Goal: Task Accomplishment & Management: Use online tool/utility

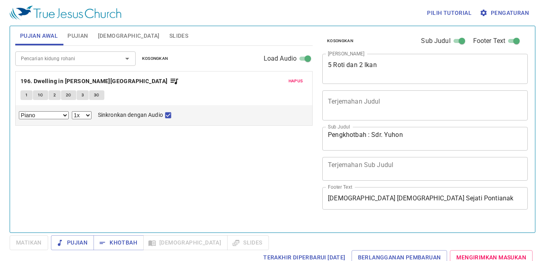
select select "1"
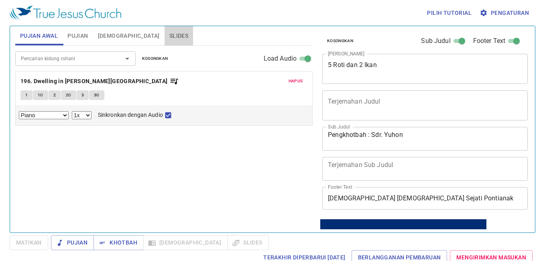
click at [169, 38] on span "Slides" at bounding box center [178, 36] width 19 height 10
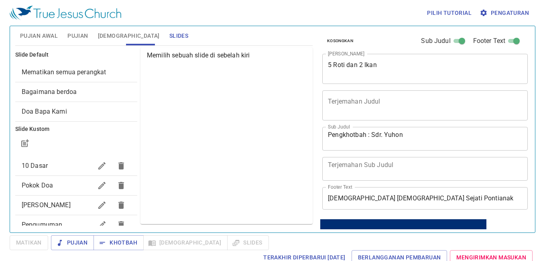
click at [40, 167] on span "10 Dasar" at bounding box center [35, 166] width 26 height 8
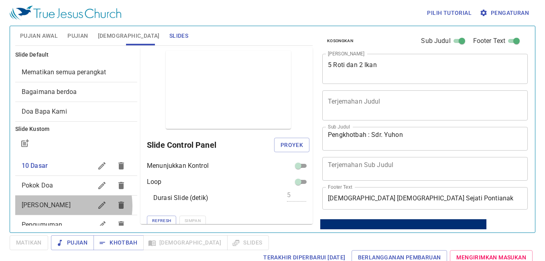
click at [57, 206] on span "[PERSON_NAME]" at bounding box center [46, 205] width 49 height 8
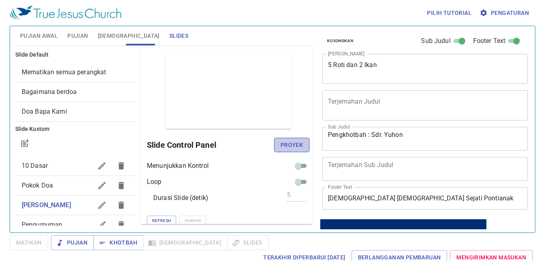
click at [286, 147] on span "Proyek" at bounding box center [291, 145] width 22 height 10
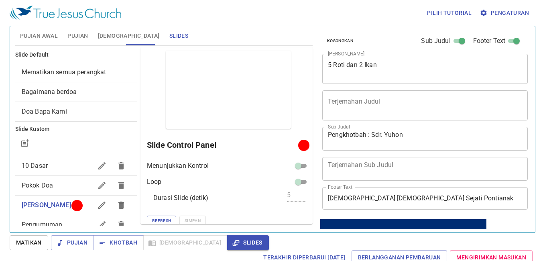
click at [39, 40] on span "Pujian Awal" at bounding box center [39, 36] width 38 height 10
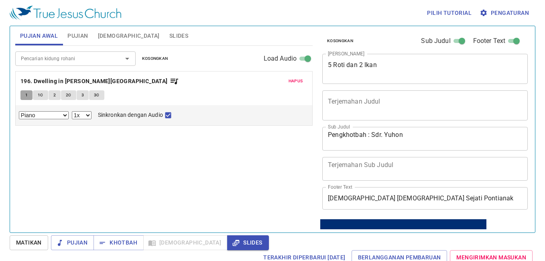
click at [29, 96] on button "1" at bounding box center [26, 95] width 12 height 10
checkbox input "false"
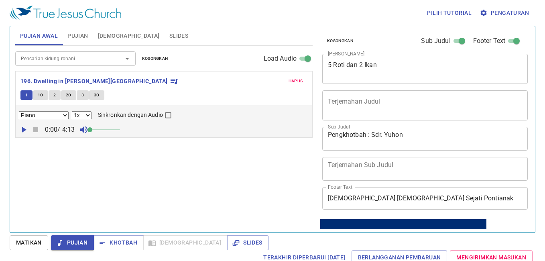
drag, startPoint x: 101, startPoint y: 130, endPoint x: 83, endPoint y: 130, distance: 17.7
click at [87, 130] on span at bounding box center [89, 129] width 5 height 5
click at [505, 8] on span "Pengaturan" at bounding box center [505, 13] width 48 height 10
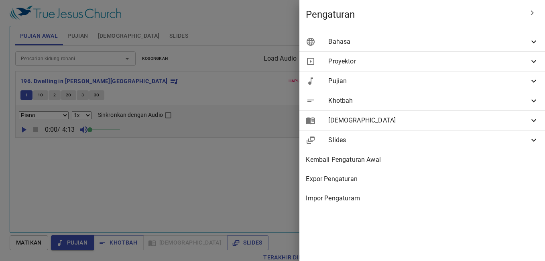
click at [413, 41] on span "Bahasa" at bounding box center [428, 42] width 201 height 10
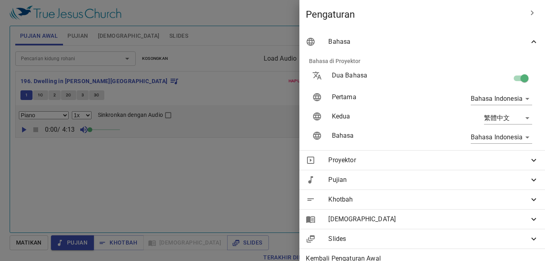
click at [518, 81] on input "checkbox" at bounding box center [525, 79] width 46 height 15
checkbox input "false"
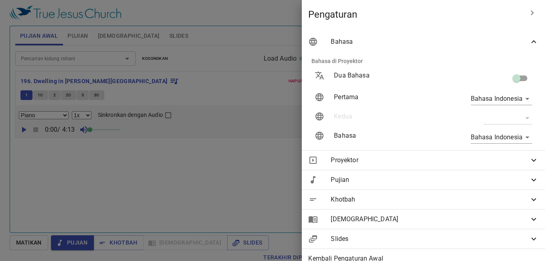
click at [303, 152] on div "Proyektor" at bounding box center [423, 159] width 243 height 19
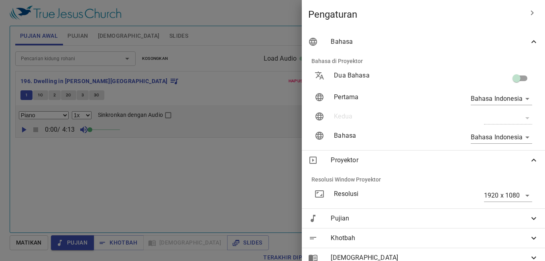
click at [199, 171] on div at bounding box center [272, 130] width 545 height 261
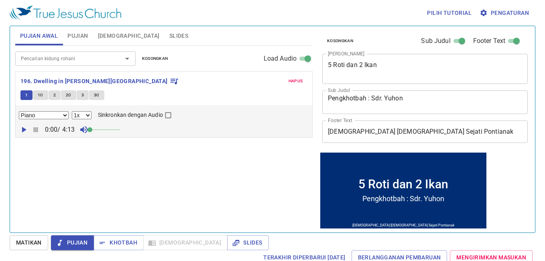
click at [514, 18] on span "Pengaturan" at bounding box center [505, 13] width 48 height 10
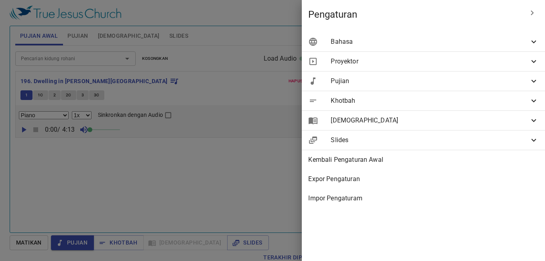
click at [370, 43] on span "Bahasa" at bounding box center [430, 42] width 198 height 10
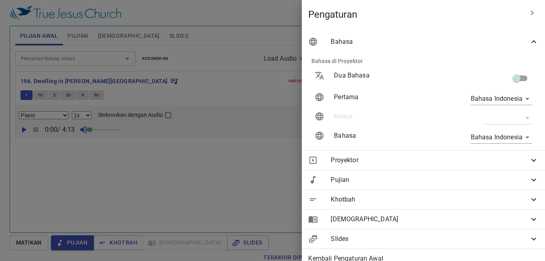
click at [191, 194] on div at bounding box center [272, 130] width 545 height 261
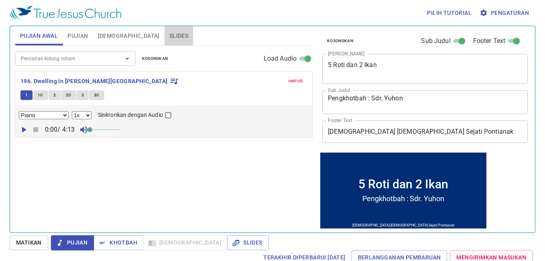
click at [169, 35] on span "Slides" at bounding box center [178, 36] width 19 height 10
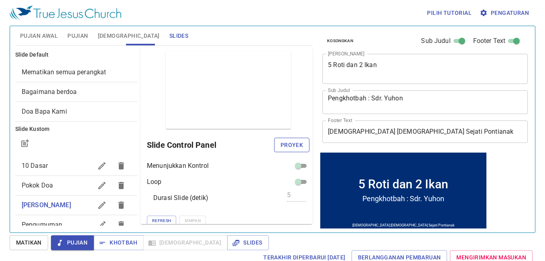
click at [280, 142] on span "Proyek" at bounding box center [291, 145] width 22 height 10
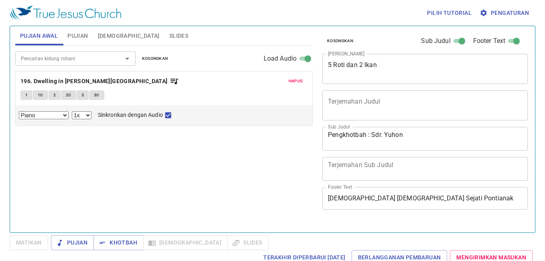
select select "1"
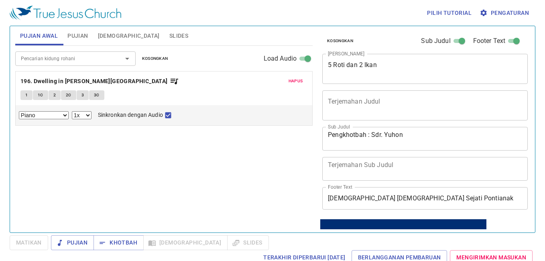
drag, startPoint x: 215, startPoint y: 199, endPoint x: 485, endPoint y: 72, distance: 298.2
click at [213, 191] on div "Pencarian kidung rohani Pencarian kidung rohani Kosongkan Load Audio Hapus 196.…" at bounding box center [163, 136] width 297 height 180
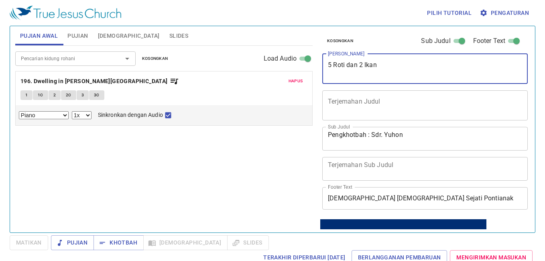
drag, startPoint x: 402, startPoint y: 72, endPoint x: 314, endPoint y: 68, distance: 87.6
click at [314, 68] on div "Pujian Awal Pujian Alkitab Slides Pencarian kidung rohani Pencarian kidung roha…" at bounding box center [272, 126] width 521 height 206
type textarea "Empat Kelompok Penghambat"
click at [87, 59] on input "Pencarian kidung rohani" at bounding box center [64, 58] width 92 height 9
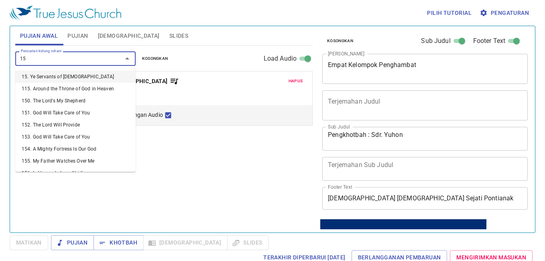
type input "158"
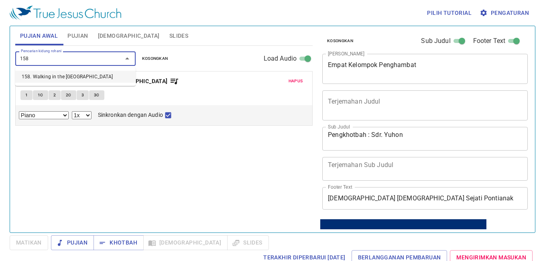
click at [87, 77] on li "158. Walking in the [GEOGRAPHIC_DATA]" at bounding box center [75, 77] width 120 height 12
select select "1"
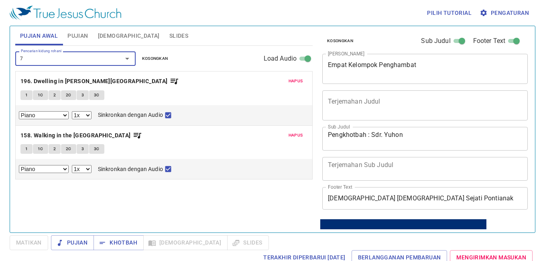
type input "70"
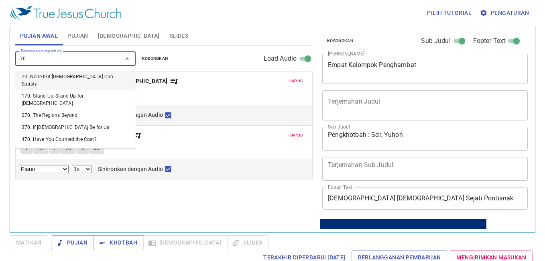
click at [63, 79] on li "70. None but [DEMOGRAPHIC_DATA] Can Satisfy" at bounding box center [75, 80] width 120 height 19
select select "1"
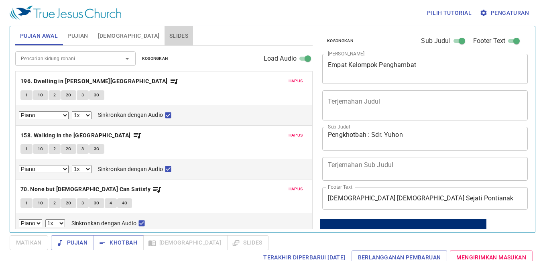
click at [169, 35] on span "Slides" at bounding box center [178, 36] width 19 height 10
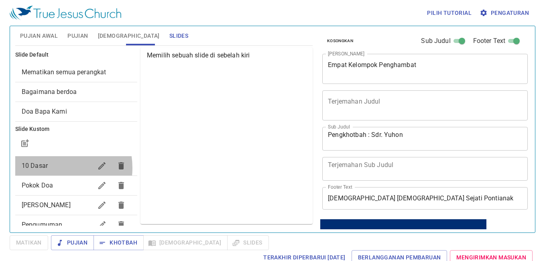
click at [51, 168] on span "10 Dasar" at bounding box center [57, 166] width 71 height 10
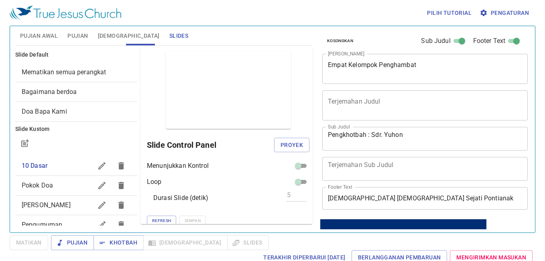
click at [53, 201] on span "[PERSON_NAME] Berdoa" at bounding box center [57, 205] width 71 height 10
click at [282, 142] on span "Proyek" at bounding box center [291, 145] width 22 height 10
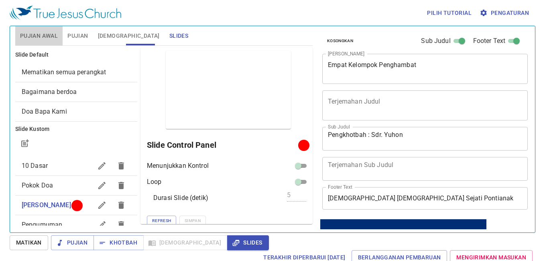
click at [49, 35] on span "Pujian Awal" at bounding box center [39, 36] width 38 height 10
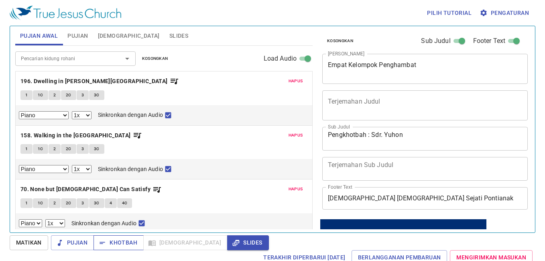
click at [114, 244] on span "Khotbah" at bounding box center [118, 243] width 37 height 10
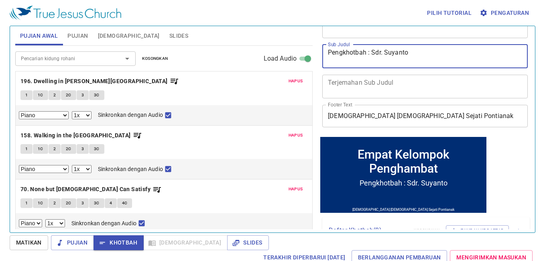
scroll to position [122, 0]
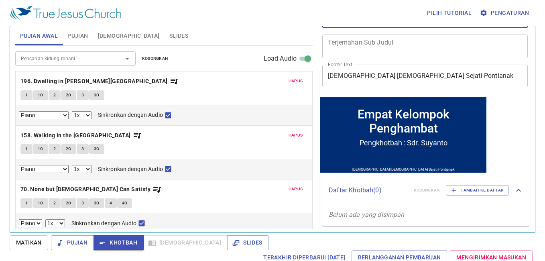
type textarea "Pengkhotbah : Sdr. Suyanto"
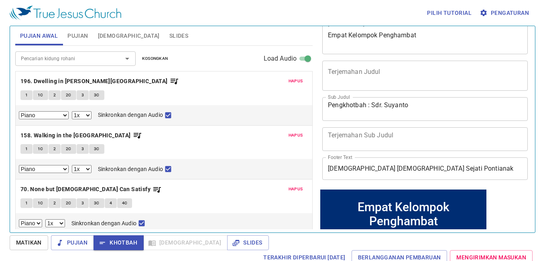
scroll to position [0, 0]
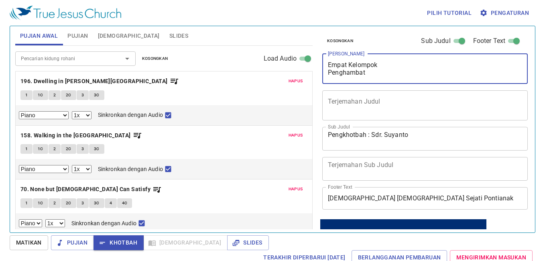
type textarea "Empat Kelompok Penghambat"
click at [524, 122] on div "Kosongkan Sub Judul Footer Text Judul Khotbah Empat Kelompok Penghambat x Judul…" at bounding box center [424, 126] width 217 height 206
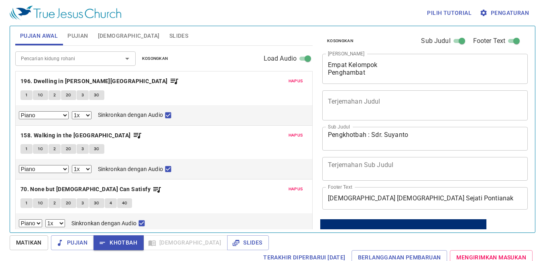
click at [81, 33] on span "Pujian" at bounding box center [77, 36] width 20 height 10
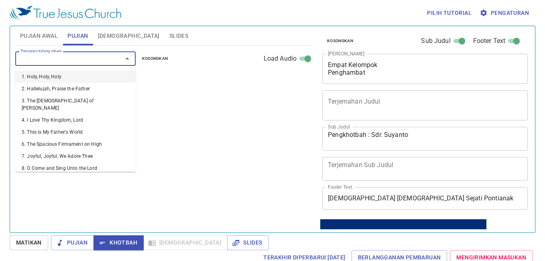
click at [96, 59] on input "Pencarian kidung rohani" at bounding box center [64, 58] width 92 height 9
type input "128"
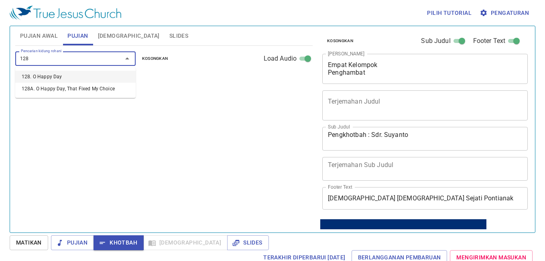
click at [100, 77] on li "128. O Happy Day" at bounding box center [75, 77] width 120 height 12
select select "1"
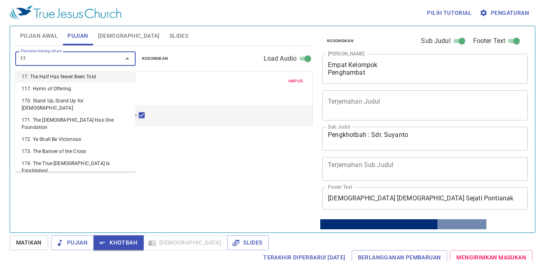
type input "172"
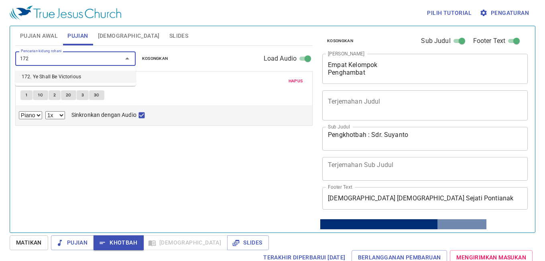
click at [79, 75] on li "172. Ye Shall Be Victorious" at bounding box center [75, 77] width 120 height 12
select select "1"
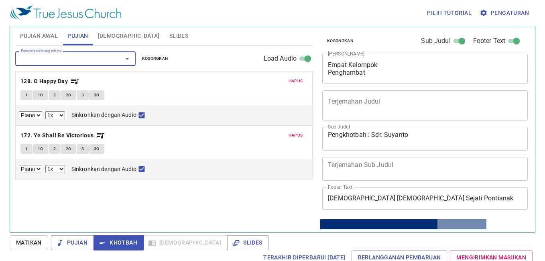
click at [169, 38] on span "Slides" at bounding box center [178, 36] width 19 height 10
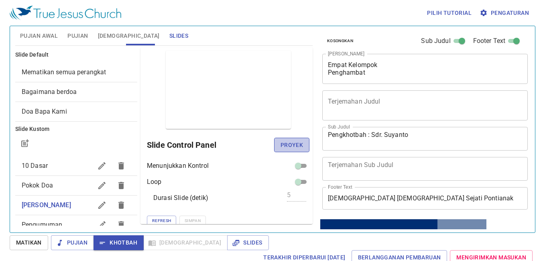
click at [294, 147] on span "Proyek" at bounding box center [291, 145] width 22 height 10
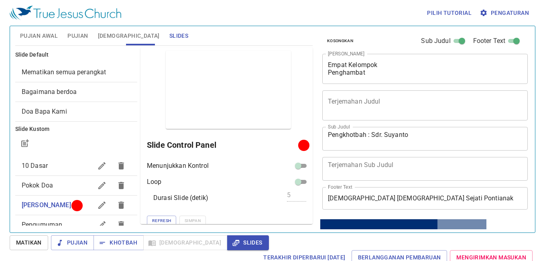
click at [114, 40] on span "[DEMOGRAPHIC_DATA]" at bounding box center [129, 36] width 62 height 10
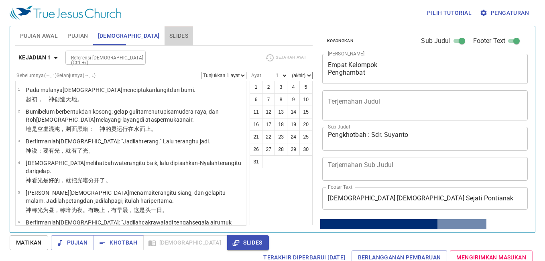
click at [169, 37] on span "Slides" at bounding box center [178, 36] width 19 height 10
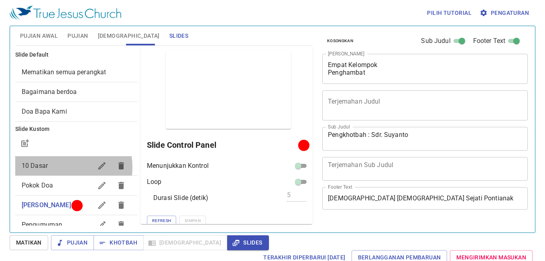
click at [57, 167] on span "10 Dasar" at bounding box center [57, 166] width 71 height 10
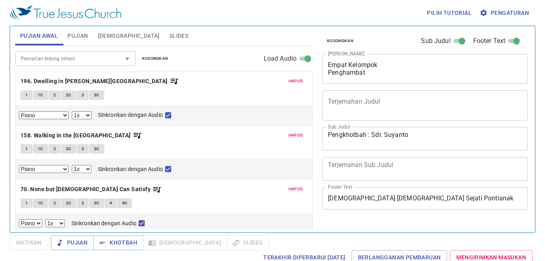
select select "1"
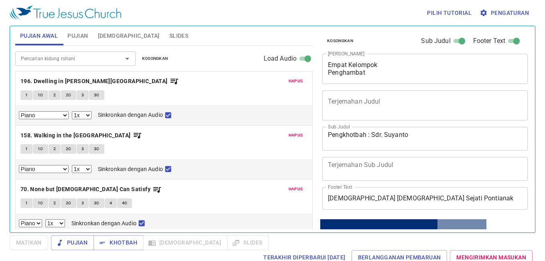
click at [73, 34] on span "Pujian" at bounding box center [77, 36] width 20 height 10
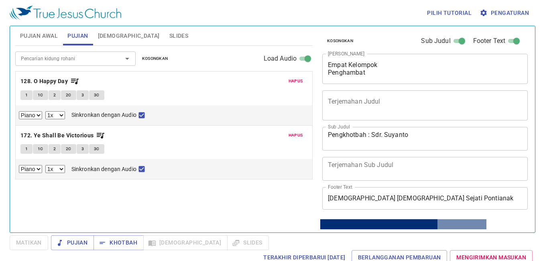
click at [169, 37] on span "Slides" at bounding box center [178, 36] width 19 height 10
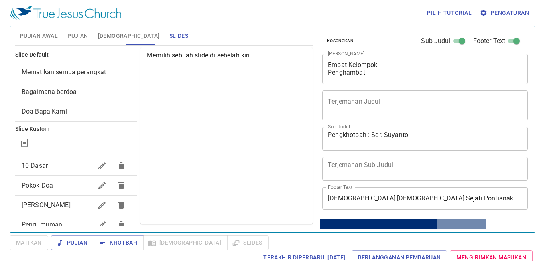
click at [61, 203] on span "[PERSON_NAME] Berdoa" at bounding box center [46, 205] width 49 height 8
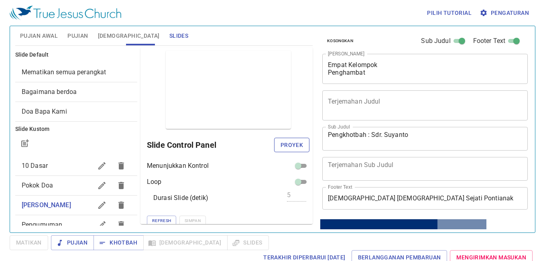
click at [293, 146] on span "Proyek" at bounding box center [291, 145] width 22 height 10
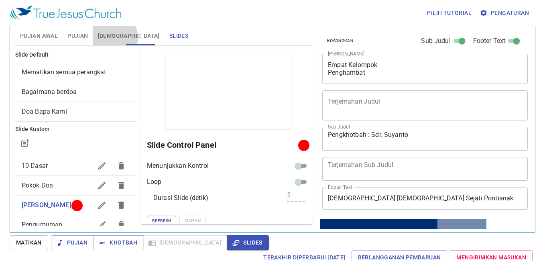
click at [114, 37] on span "[DEMOGRAPHIC_DATA]" at bounding box center [129, 36] width 62 height 10
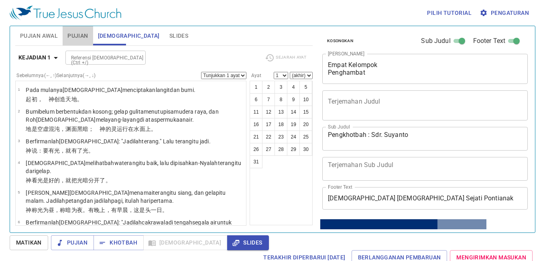
click at [81, 41] on button "Pujian" at bounding box center [78, 35] width 30 height 19
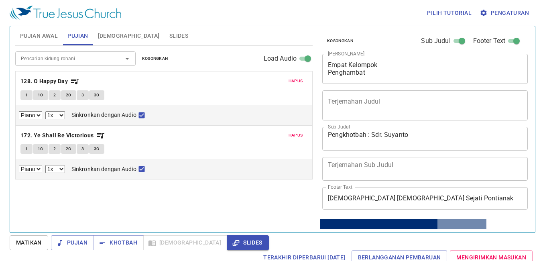
click at [107, 39] on span "[DEMOGRAPHIC_DATA]" at bounding box center [129, 36] width 62 height 10
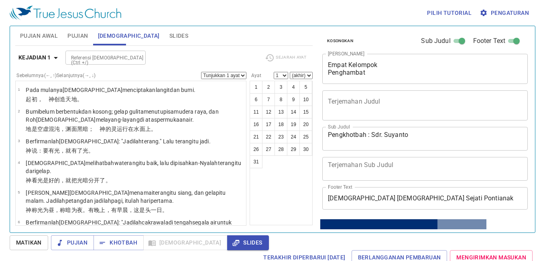
click at [512, 13] on span "Pengaturan" at bounding box center [505, 13] width 48 height 10
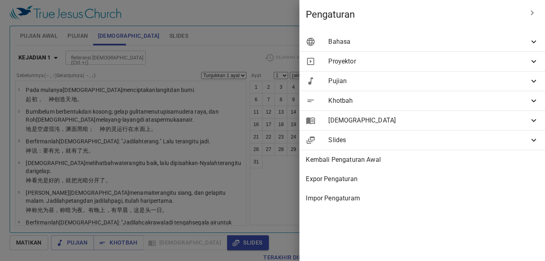
click at [475, 40] on span "Bahasa" at bounding box center [428, 42] width 201 height 10
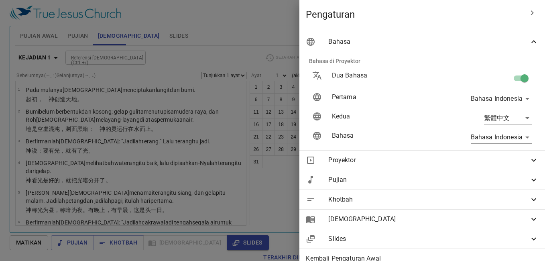
click at [512, 79] on input "checkbox" at bounding box center [525, 79] width 46 height 15
checkbox input "false"
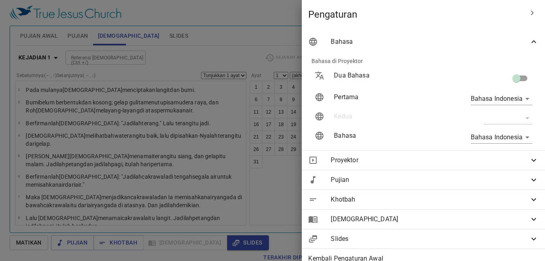
click at [522, 36] on div "Bahasa" at bounding box center [423, 41] width 243 height 19
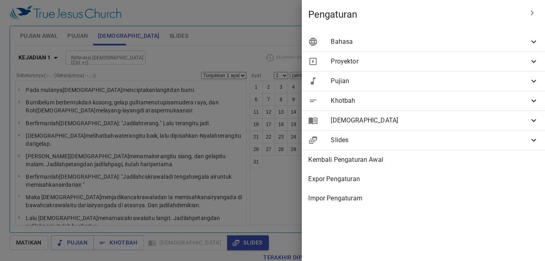
click at [269, 16] on div at bounding box center [272, 130] width 545 height 261
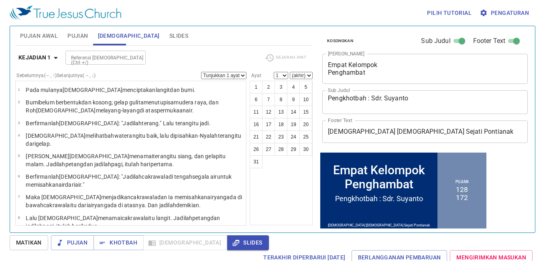
click at [47, 36] on span "Pujian Awal" at bounding box center [39, 36] width 38 height 10
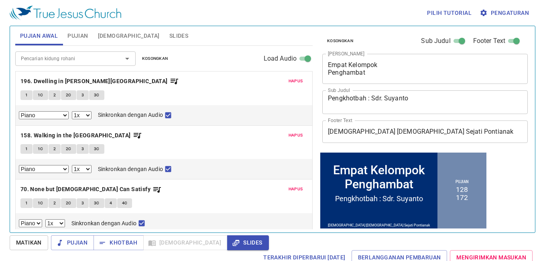
click at [84, 35] on span "Pujian" at bounding box center [77, 36] width 20 height 10
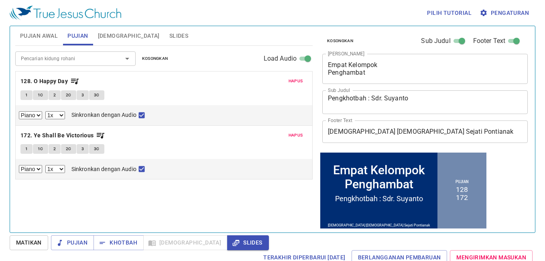
click at [48, 37] on span "Pujian Awal" at bounding box center [39, 36] width 38 height 10
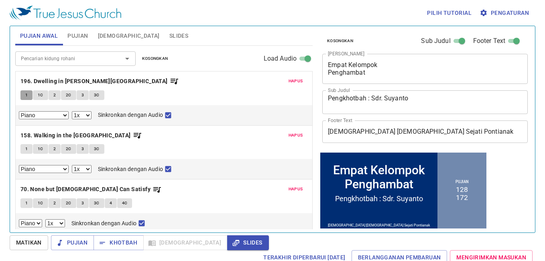
click at [29, 94] on button "1" at bounding box center [26, 95] width 12 height 10
checkbox input "false"
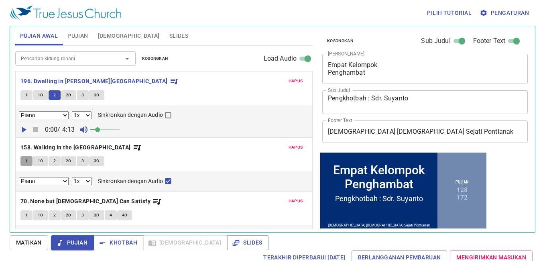
click at [27, 160] on span "1" at bounding box center [26, 160] width 2 height 7
checkbox input "false"
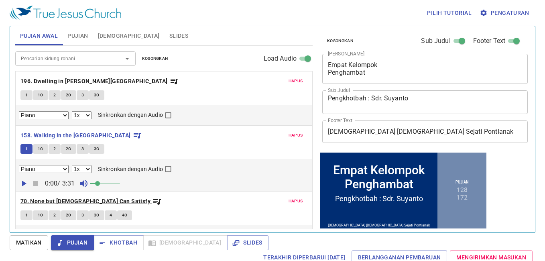
click at [49, 201] on b "70. None but [DEMOGRAPHIC_DATA] Can Satisfy" at bounding box center [85, 201] width 130 height 10
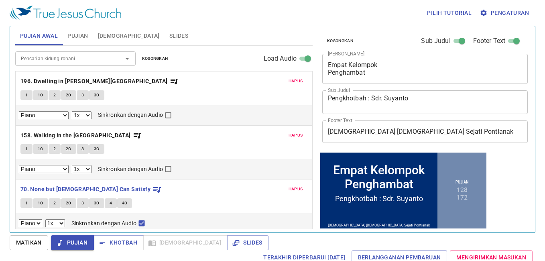
click at [29, 202] on button "1" at bounding box center [26, 203] width 12 height 10
checkbox input "false"
click at [86, 39] on span "Pujian" at bounding box center [77, 36] width 20 height 10
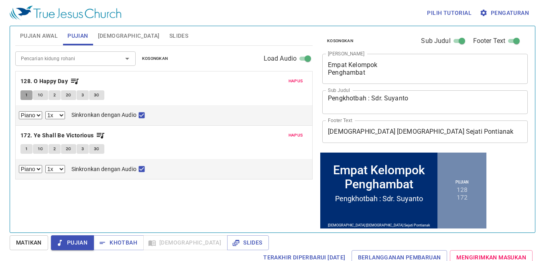
click at [29, 93] on button "1" at bounding box center [26, 95] width 12 height 10
checkbox input "false"
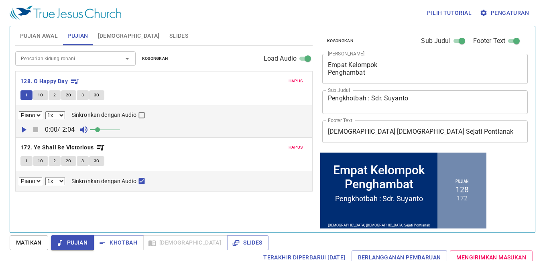
click at [26, 161] on span "1" at bounding box center [26, 160] width 2 height 7
checkbox input "false"
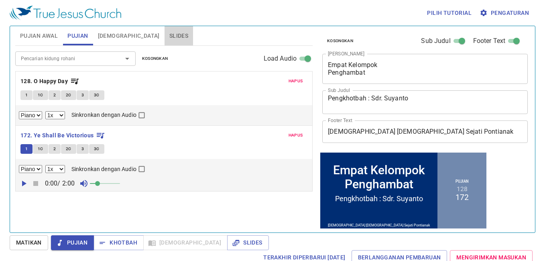
click at [169, 38] on span "Slides" at bounding box center [178, 36] width 19 height 10
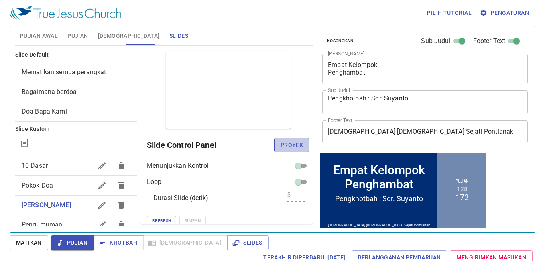
click at [291, 146] on span "Proyek" at bounding box center [291, 145] width 22 height 10
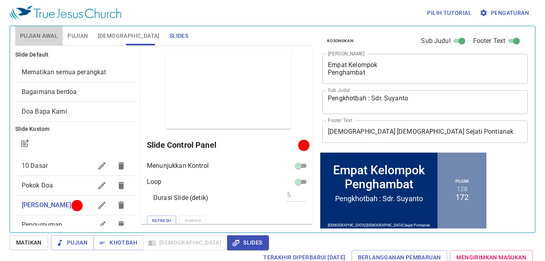
click at [27, 36] on span "Pujian Awal" at bounding box center [39, 36] width 38 height 10
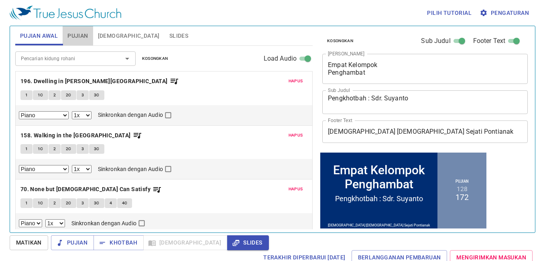
click at [81, 34] on span "Pujian" at bounding box center [77, 36] width 20 height 10
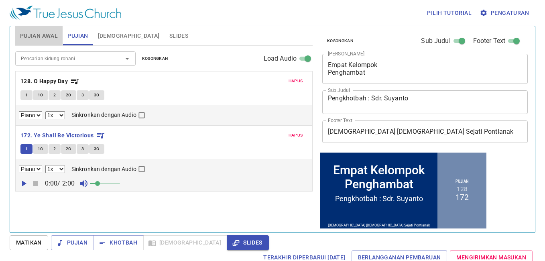
click at [41, 37] on span "Pujian Awal" at bounding box center [39, 36] width 38 height 10
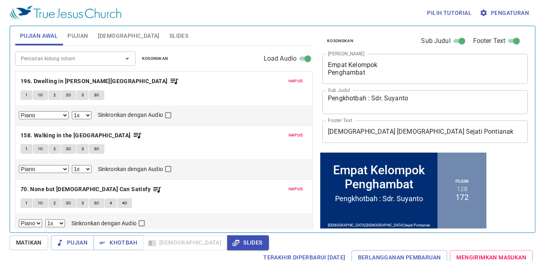
click at [79, 36] on span "Pujian" at bounding box center [77, 36] width 20 height 10
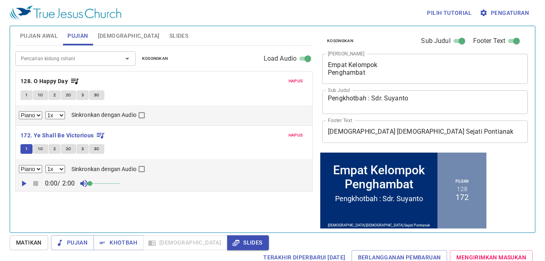
drag, startPoint x: 101, startPoint y: 184, endPoint x: 85, endPoint y: 185, distance: 15.7
click at [87, 185] on span at bounding box center [89, 183] width 5 height 5
click at [45, 36] on span "Pujian Awal" at bounding box center [39, 36] width 38 height 10
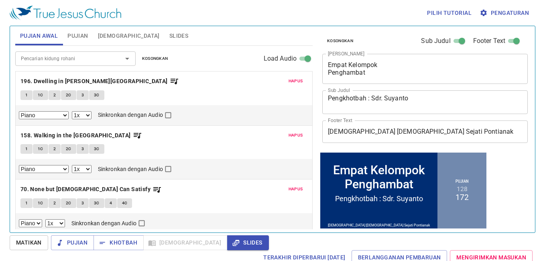
click at [82, 43] on button "Pujian" at bounding box center [78, 35] width 30 height 19
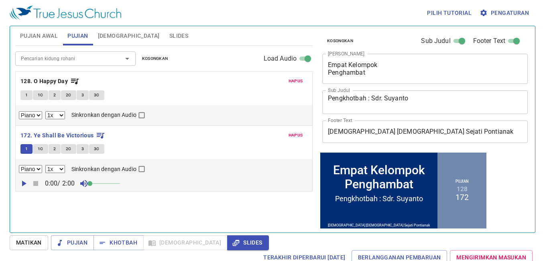
click at [43, 37] on span "Pujian Awal" at bounding box center [39, 36] width 38 height 10
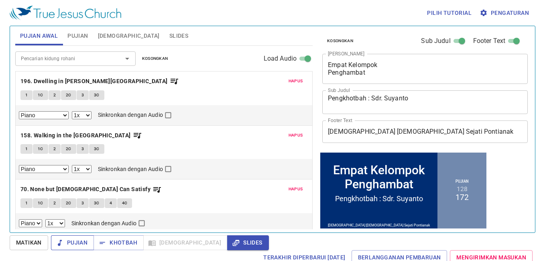
click at [71, 246] on span "Pujian" at bounding box center [72, 243] width 30 height 10
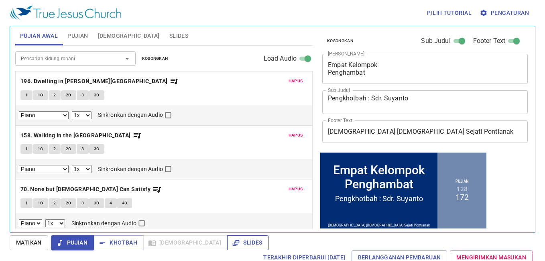
click at [232, 244] on icon "button" at bounding box center [236, 243] width 8 height 8
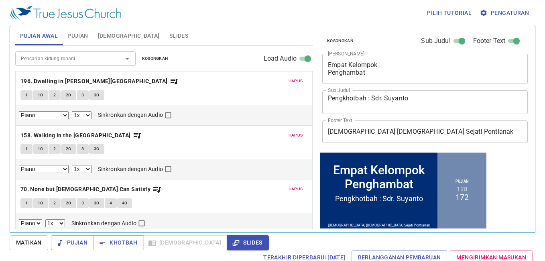
click at [169, 36] on span "Slides" at bounding box center [178, 36] width 19 height 10
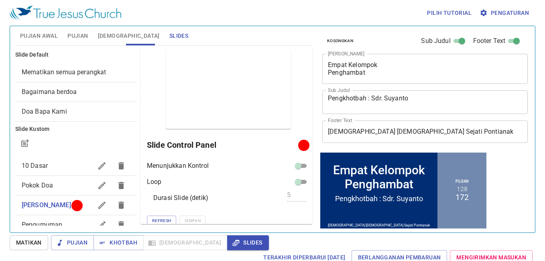
click at [100, 40] on span "[DEMOGRAPHIC_DATA]" at bounding box center [129, 36] width 62 height 10
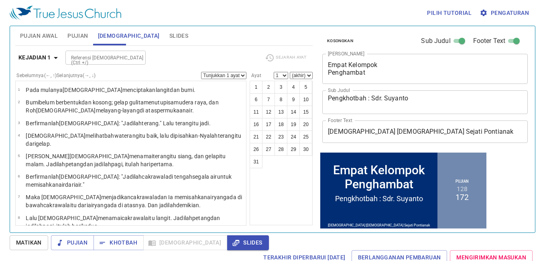
click at [79, 39] on span "Pujian" at bounding box center [77, 36] width 20 height 10
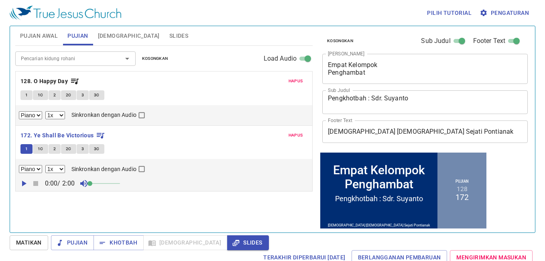
click at [103, 39] on span "[DEMOGRAPHIC_DATA]" at bounding box center [129, 36] width 62 height 10
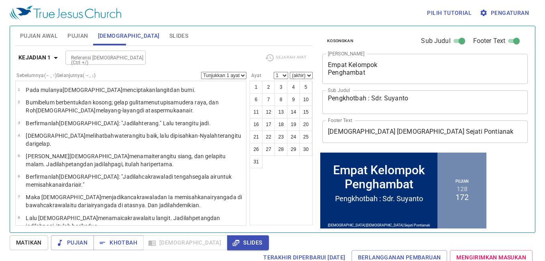
click at [72, 41] on button "Pujian" at bounding box center [78, 35] width 30 height 19
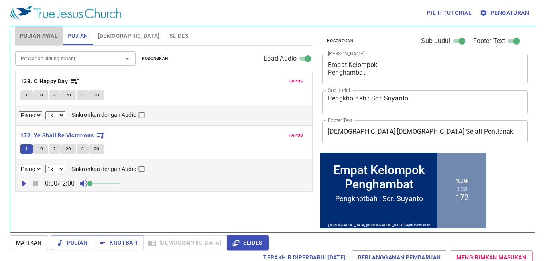
click at [47, 34] on span "Pujian Awal" at bounding box center [39, 36] width 38 height 10
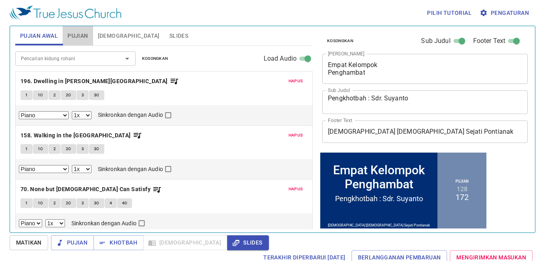
click at [73, 35] on span "Pujian" at bounding box center [77, 36] width 20 height 10
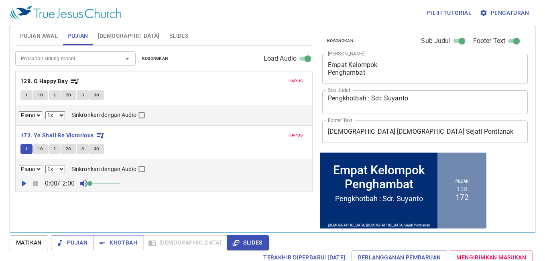
click at [44, 39] on span "Pujian Awal" at bounding box center [39, 36] width 38 height 10
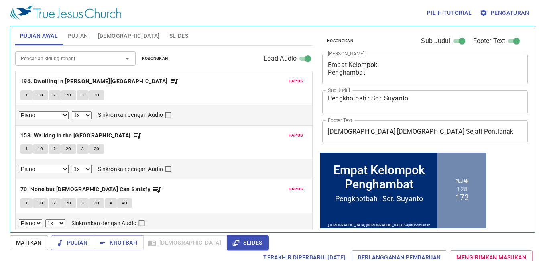
click at [80, 40] on span "Pujian" at bounding box center [77, 36] width 20 height 10
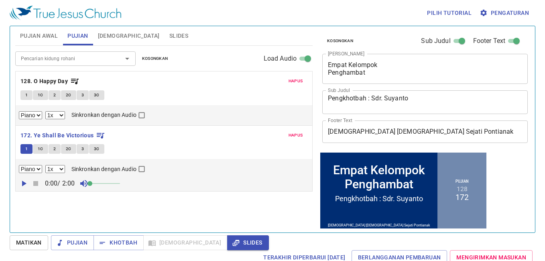
click at [35, 37] on span "Pujian Awal" at bounding box center [39, 36] width 38 height 10
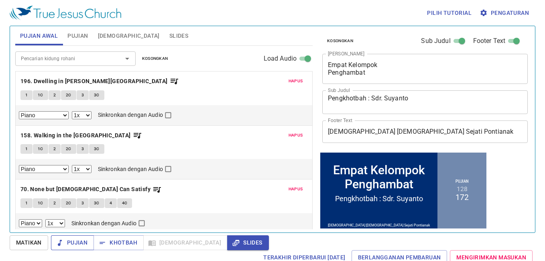
click at [74, 249] on button "Pujian" at bounding box center [72, 242] width 43 height 15
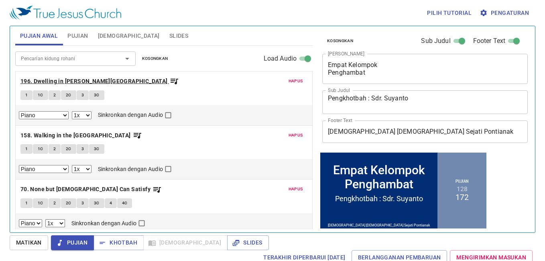
click at [80, 81] on b "196. [PERSON_NAME] in Beulah Land" at bounding box center [93, 81] width 147 height 10
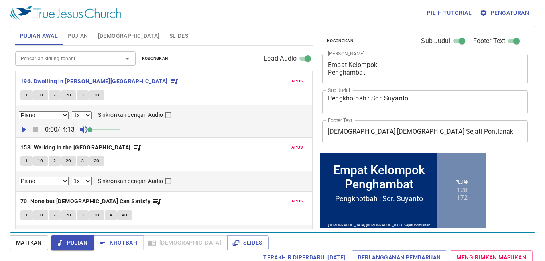
click at [28, 96] on span "1" at bounding box center [26, 94] width 2 height 7
click at [77, 147] on b "158. Walking in the [GEOGRAPHIC_DATA]" at bounding box center [75, 147] width 110 height 10
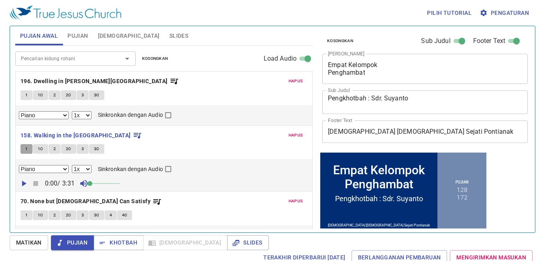
click at [28, 150] on button "1" at bounding box center [26, 149] width 12 height 10
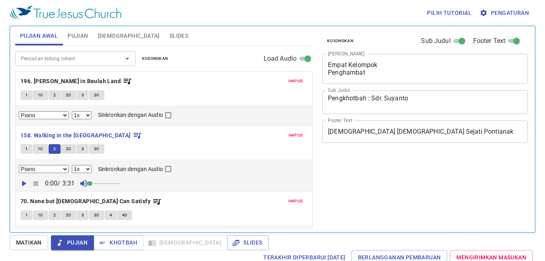
select select "1"
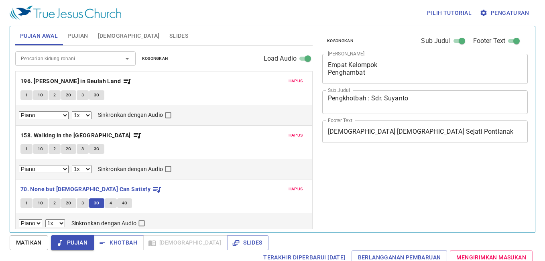
select select "1"
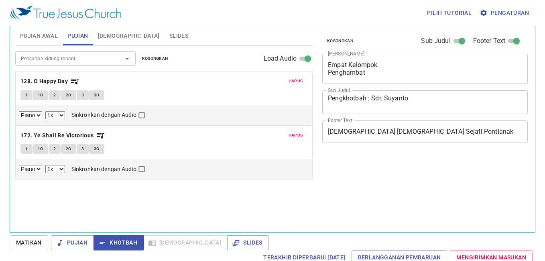
select select "1"
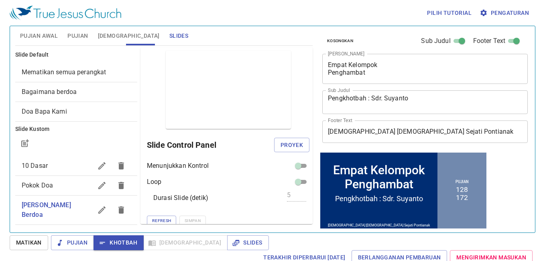
scroll to position [17, 0]
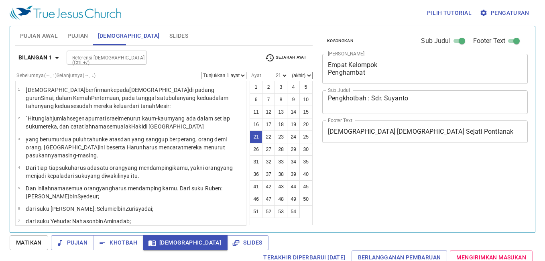
select select "21"
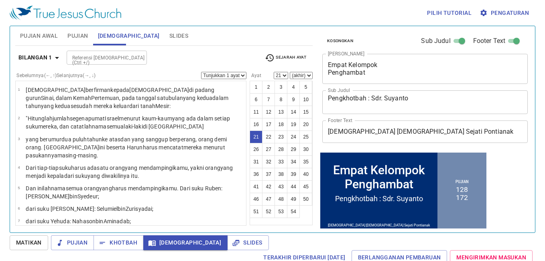
scroll to position [316, 0]
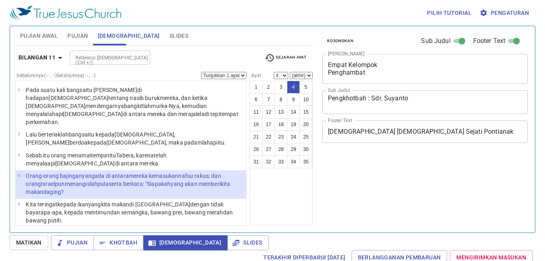
select select "4"
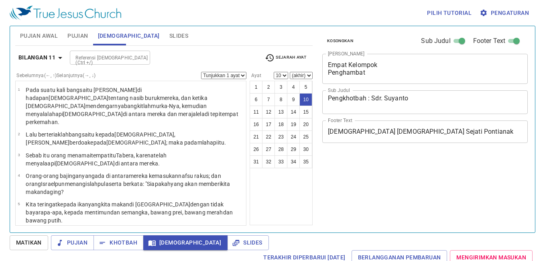
select select "10"
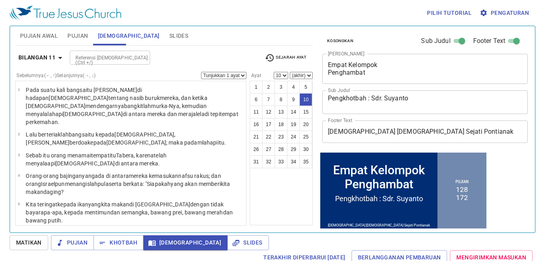
scroll to position [120, 0]
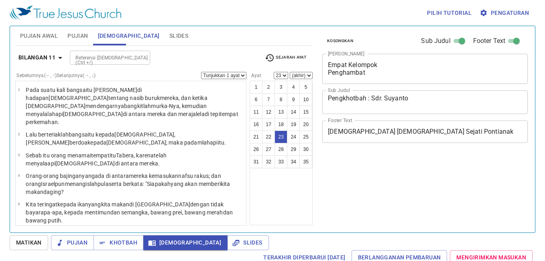
select select "23"
select select "33"
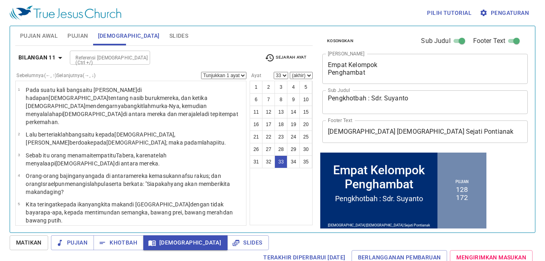
scroll to position [823, 0]
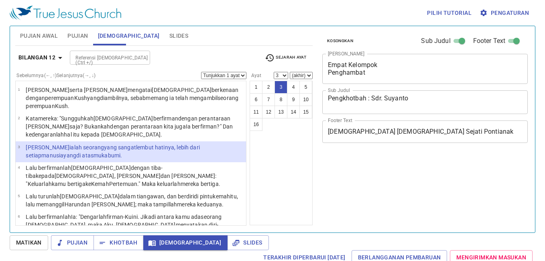
select select "3"
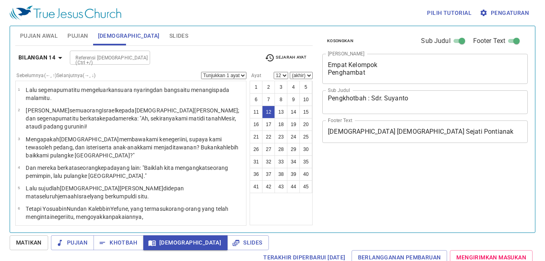
select select "12"
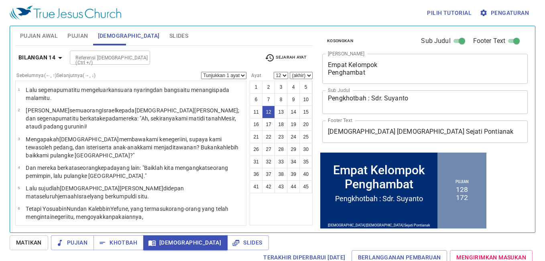
scroll to position [199, 0]
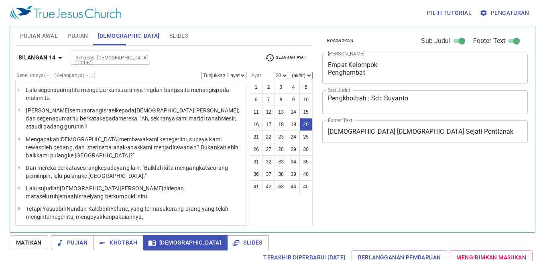
select select "20"
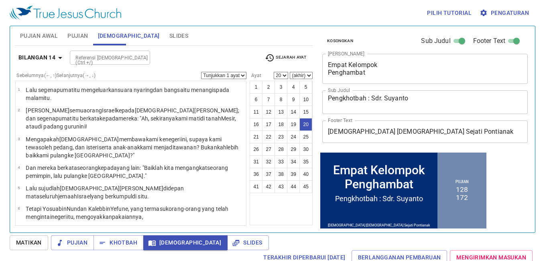
scroll to position [656, 0]
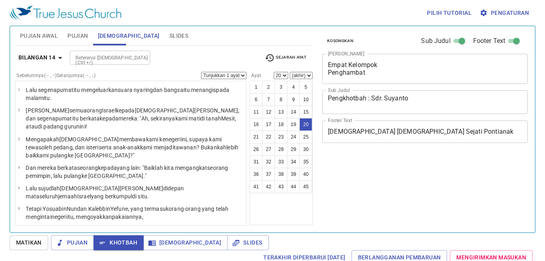
select select "20"
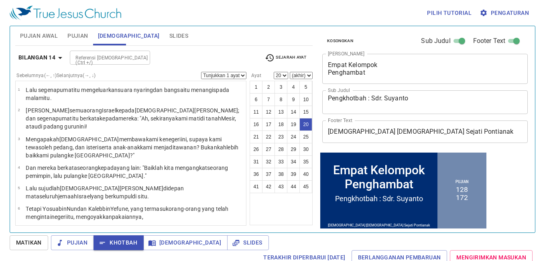
scroll to position [697, 0]
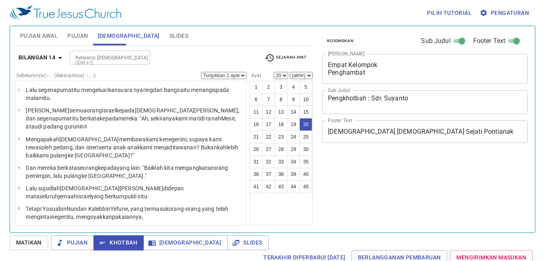
select select "20"
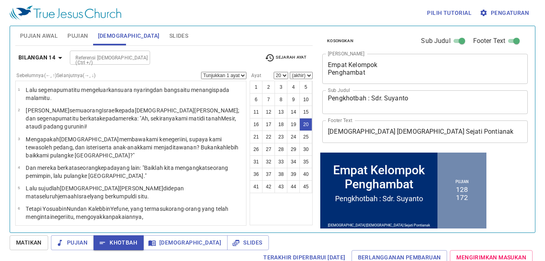
scroll to position [697, 0]
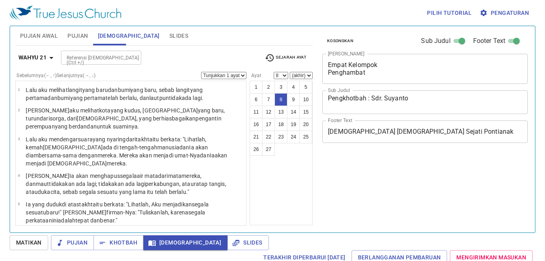
select select "8"
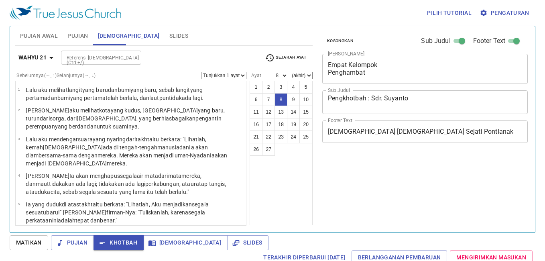
select select "8"
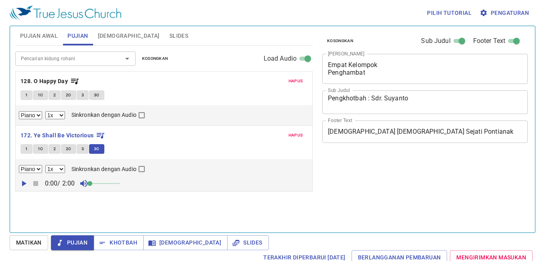
select select "1"
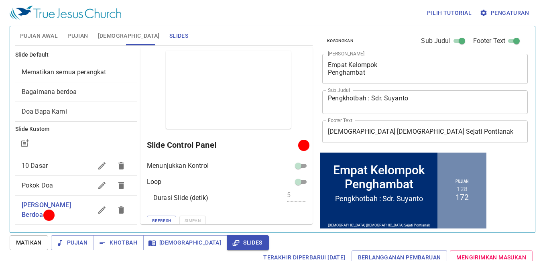
click at [33, 230] on span "Pengumuman" at bounding box center [42, 234] width 41 height 8
